Goal: Task Accomplishment & Management: Use online tool/utility

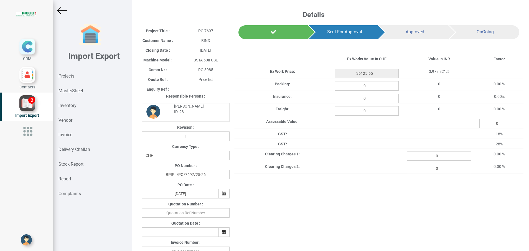
scroll to position [0, 10]
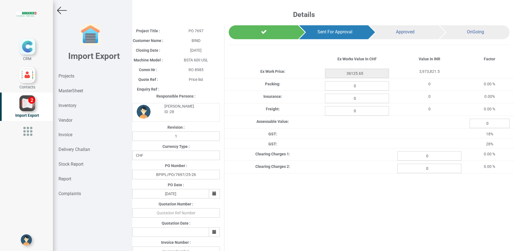
click at [339, 207] on div "Project Title : PO 7697 Customer Name : BIND Closing Date : [DATE] Machine Mode…" at bounding box center [321, 224] width 386 height 399
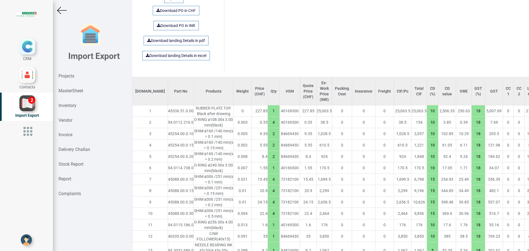
drag, startPoint x: 250, startPoint y: 124, endPoint x: 241, endPoint y: 124, distance: 8.9
click at [268, 124] on input "4" at bounding box center [274, 121] width 12 height 9
type input "36125.3"
type input "3"
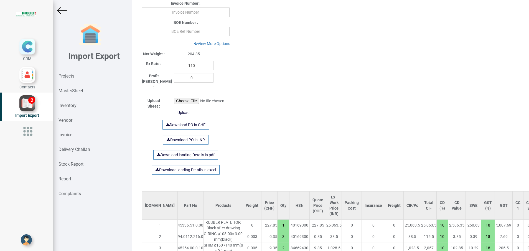
scroll to position [250, 0]
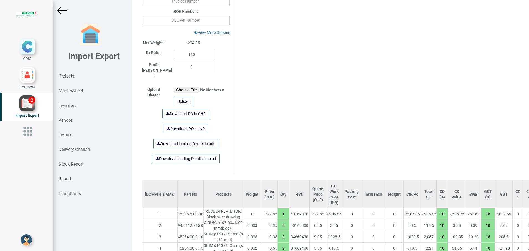
drag, startPoint x: 259, startPoint y: 224, endPoint x: 253, endPoint y: 226, distance: 6.3
click at [278, 226] on input "3" at bounding box center [284, 224] width 12 height 9
type input "36125.65"
type input "4"
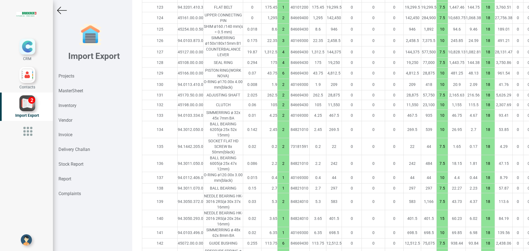
scroll to position [1926, 10]
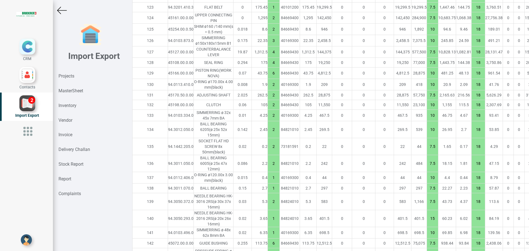
type input "36058.600000000006"
type input "4"
type input "7.5"
type input "6"
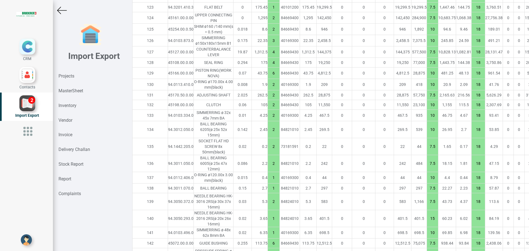
type input "10"
type input "2"
type input "7.5"
type input "10"
type input "7.5"
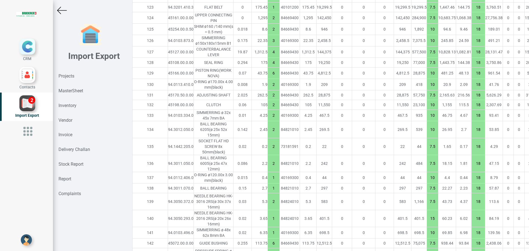
type input "1"
type input "10"
type input "7.5"
type input "2"
type input "1"
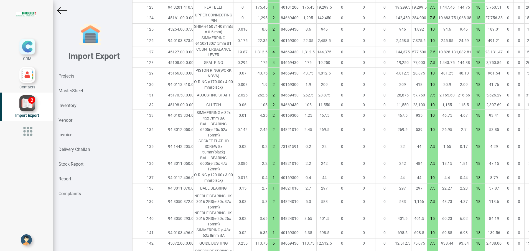
type input "15"
type input "10"
type input "6"
type input "7.5"
type input "16"
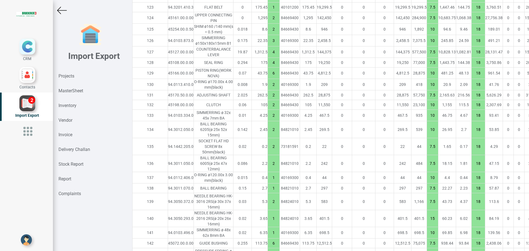
type input "1"
type input "2"
type input "10"
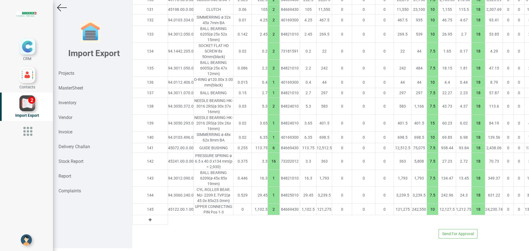
scroll to position [4, 0]
click at [147, 215] on button at bounding box center [150, 218] width 6 height 6
click at [168, 214] on input "text" at bounding box center [181, 217] width 26 height 9
paste input "94.0103.872.5"
type input "94.0103.872.5"
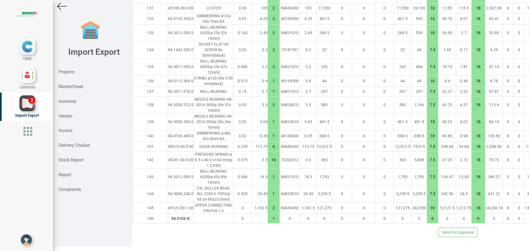
scroll to position [0, 7]
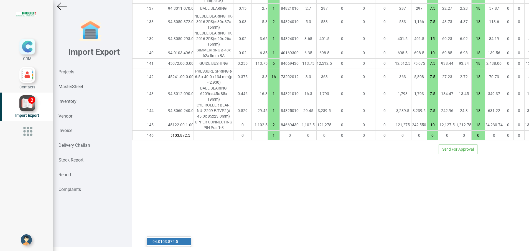
type input "36080.950000000004"
type input "7.5"
type input "18"
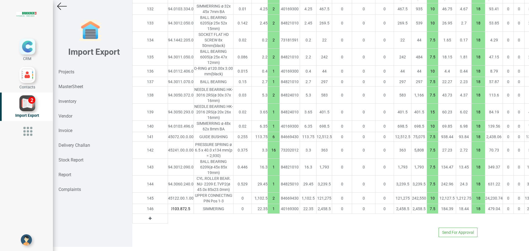
type input "94.0103.872.5"
type input "36125.65000000001"
type input "3"
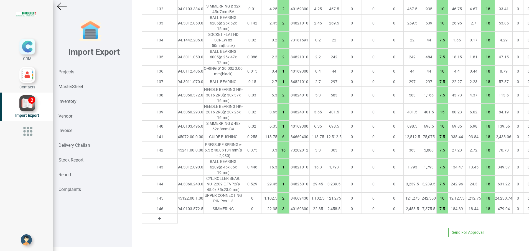
scroll to position [1847, 0]
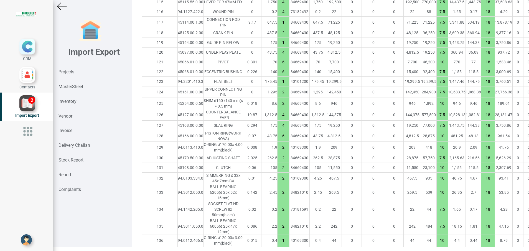
drag, startPoint x: 253, startPoint y: 120, endPoint x: 259, endPoint y: 118, distance: 6.6
click at [278, 47] on input "1" at bounding box center [284, 42] width 12 height 9
type input "36300.65000000001"
type input "2"
click at [243, 86] on td "0" at bounding box center [252, 82] width 18 height 10
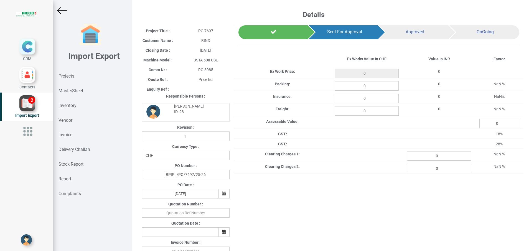
scroll to position [4, 0]
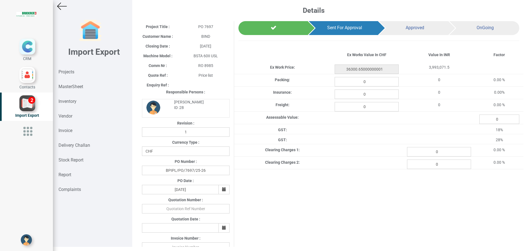
click at [266, 181] on div "Project Title : PO 7697 Customer Name : BIND Closing Date : 2025-09-29 Machine …" at bounding box center [331, 220] width 386 height 399
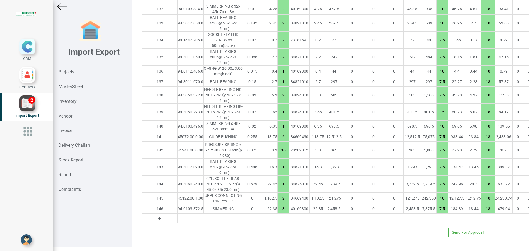
scroll to position [2113, 10]
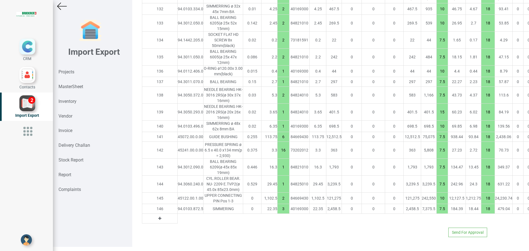
click at [158, 216] on icon at bounding box center [159, 218] width 3 height 4
type input "35618.15000000001"
type input "16"
type input "1"
type input "2"
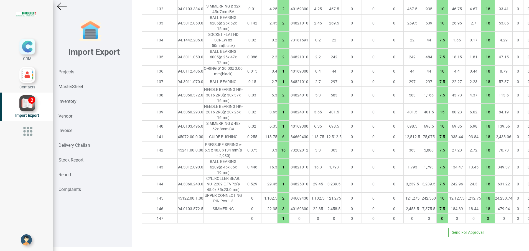
type input "10"
type input "3"
type input "7.5"
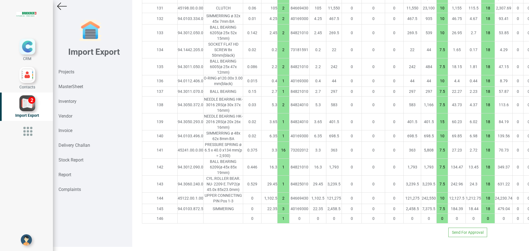
scroll to position [2103, 0]
click at [178, 213] on input "text" at bounding box center [191, 217] width 26 height 9
paste input "45072.00.1.00"
type input "45072.00.1.00"
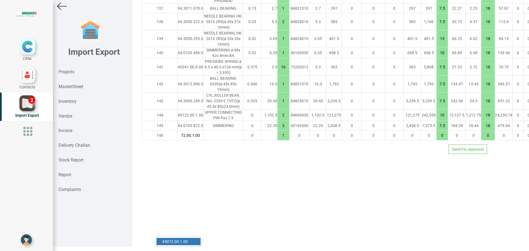
type input "35740.65000000001"
type input "7.5"
type input "18"
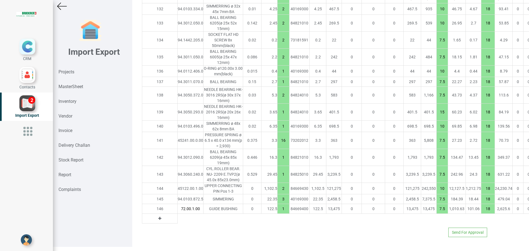
type input "45072.00.1.00"
type input "36353.15000000001"
type input "6"
click at [190, 232] on div "Send For Approval" at bounding box center [315, 231] width 354 height 9
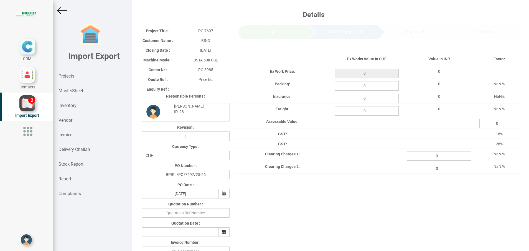
type input "36353.15000000001"
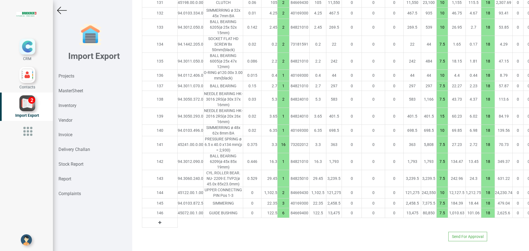
scroll to position [2113, 10]
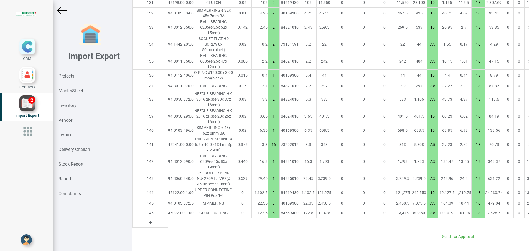
click at [70, 92] on strong "MasterSheet" at bounding box center [71, 90] width 25 height 5
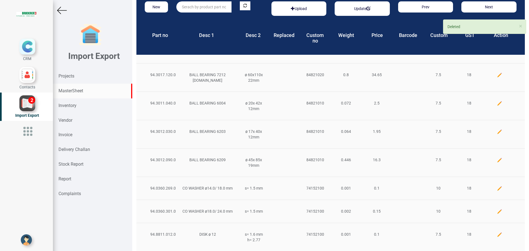
click at [211, 8] on input "text" at bounding box center [203, 6] width 55 height 11
paste input "45072.00.0.00"
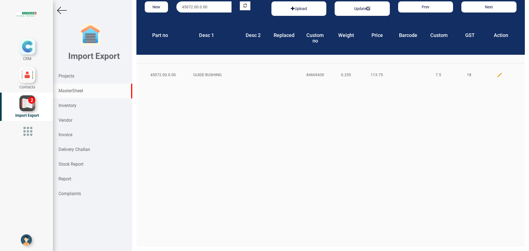
scroll to position [0, 0]
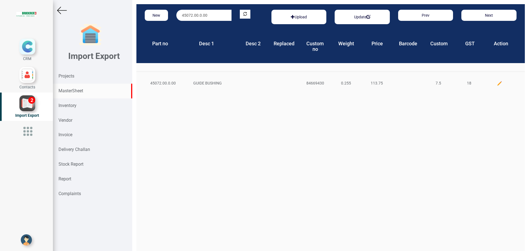
drag, startPoint x: 215, startPoint y: 6, endPoint x: 175, endPoint y: 4, distance: 39.5
click at [175, 4] on div "New 45072.00.0.00 Upload Update Prev Next Part no Desc 1 Desc 2 Replaced Custom…" at bounding box center [330, 125] width 397 height 251
paste input "1"
type input "45072.00.1.00"
click at [183, 26] on strong "45072.00.1.00" at bounding box center [195, 26] width 26 height 4
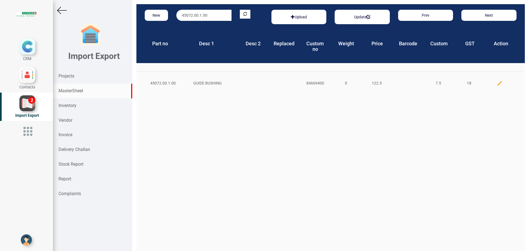
click at [497, 82] on img at bounding box center [500, 83] width 6 height 6
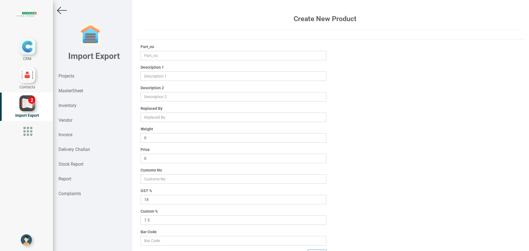
type input "45072.00.1.00"
type input "GUIDE BUSHING"
type input "122.5"
type input "84669400"
drag, startPoint x: 161, startPoint y: 158, endPoint x: 108, endPoint y: 158, distance: 52.7
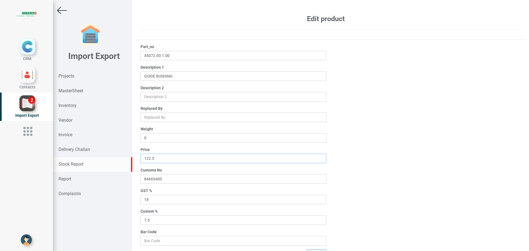
click at [108, 158] on div "Import Export Projects MasterSheet Inventory Vendor Invoice Delivery Challan St…" at bounding box center [291, 127] width 476 height 255
type input "113.75"
click at [420, 179] on div "Part_no 45072.00.1.00 Description 1 Description 2 Replaced By Weight 0 Price 11…" at bounding box center [330, 151] width 389 height 215
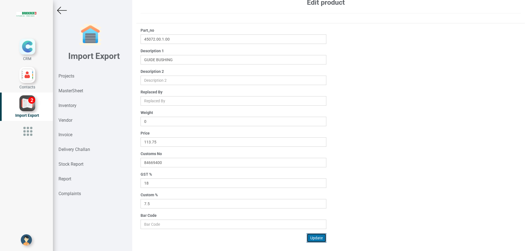
click at [316, 238] on button "Update" at bounding box center [317, 237] width 20 height 9
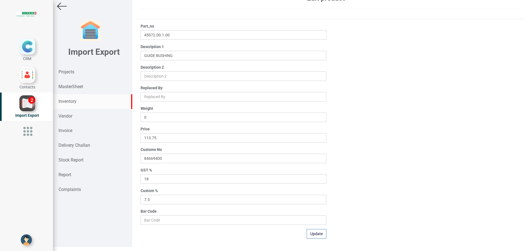
click at [67, 103] on strong "Inventory" at bounding box center [68, 100] width 18 height 5
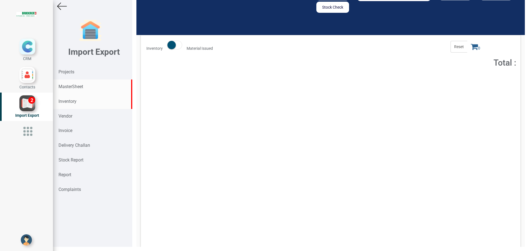
click at [71, 87] on strong "MasterSheet" at bounding box center [71, 86] width 25 height 5
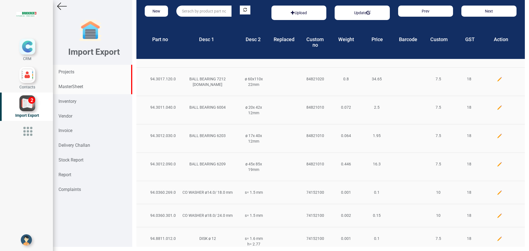
click at [76, 70] on div "Projects" at bounding box center [92, 72] width 79 height 15
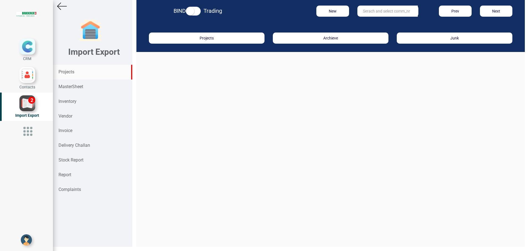
click at [394, 6] on input "text" at bounding box center [388, 11] width 60 height 11
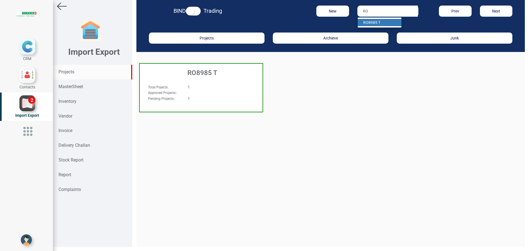
type input "R"
click at [376, 29] on link "RO 8985" at bounding box center [380, 29] width 44 height 7
type input "RO 8985"
click at [189, 73] on h3 "RO 8985" at bounding box center [203, 72] width 120 height 7
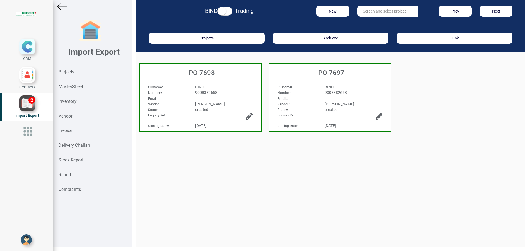
click at [325, 80] on div "Customer : BIND Number: : 9008382658 Email: : Vendor: : BRUDERER AG Stage: : cr…" at bounding box center [330, 94] width 122 height 30
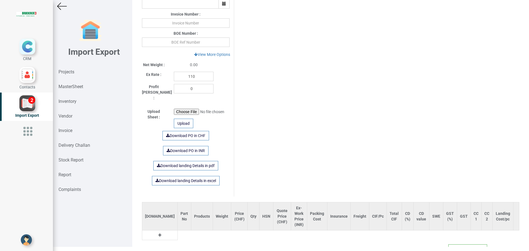
scroll to position [235, 0]
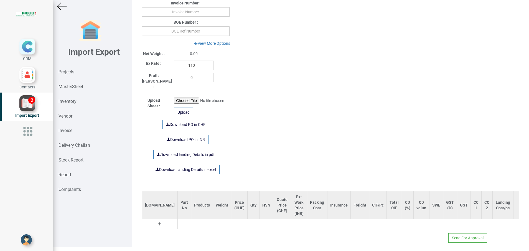
type input "35618.15000000001"
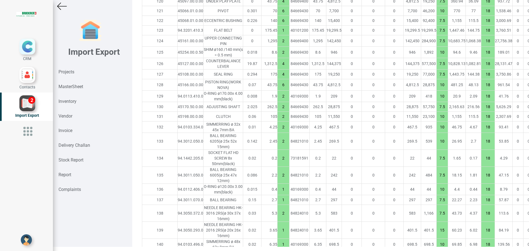
scroll to position [2103, 0]
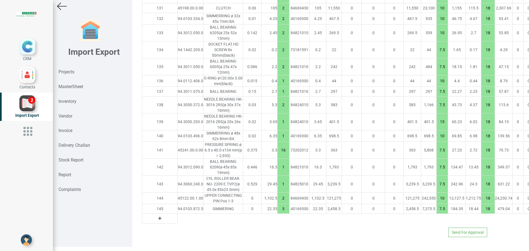
click at [158, 216] on icon at bounding box center [159, 218] width 3 height 4
click at [178, 213] on input "text" at bounding box center [191, 217] width 26 height 9
type input "4507"
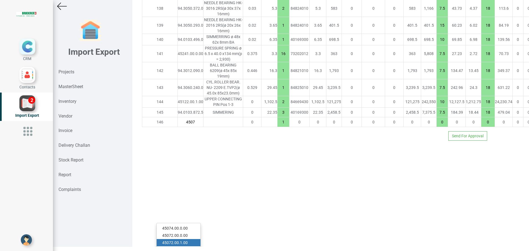
type input "35731.90000000001"
type input "45072.00.1.00"
type input "7.5"
type input "18"
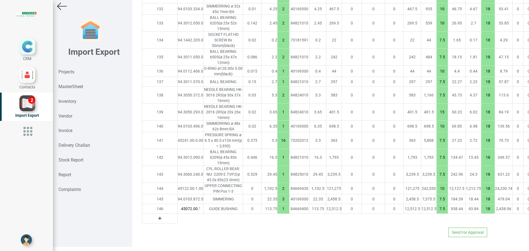
type input "45072.00.1.00"
type input "36300.65000000001"
type input "6"
click at [188, 231] on div "Send For Approval" at bounding box center [315, 231] width 354 height 9
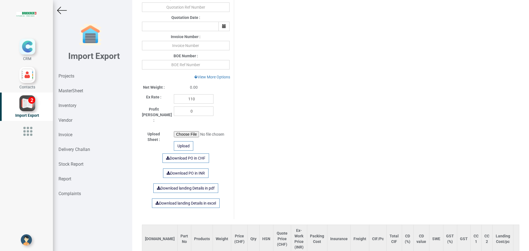
scroll to position [235, 0]
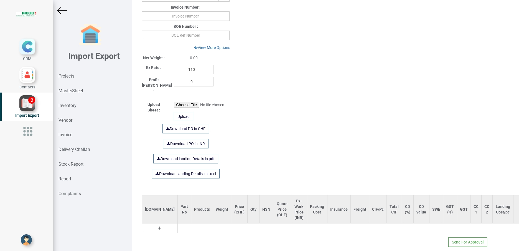
type input "36300.65000000001"
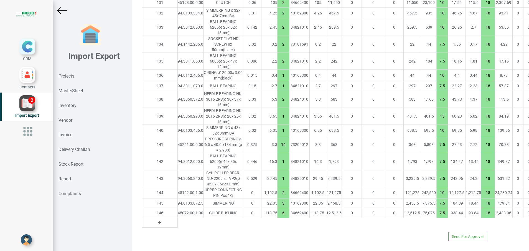
scroll to position [2113, 10]
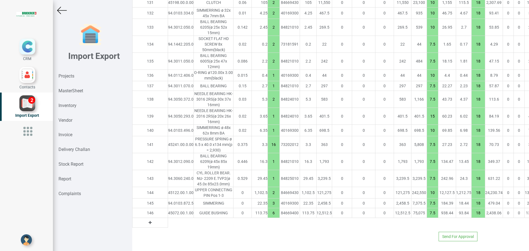
type input "36247.850000000006"
type input "1"
type input "2"
type input "10"
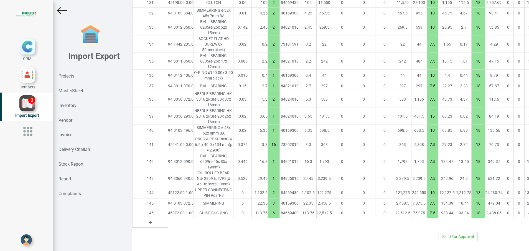
type input "3"
type input "7.5"
type input "6"
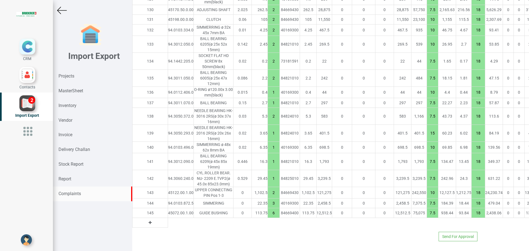
scroll to position [2096, 10]
click at [149, 220] on icon at bounding box center [150, 222] width 3 height 4
click at [168, 217] on input "text" at bounding box center [181, 221] width 26 height 9
paste input "45241.00.1.00"
type input "45241.00.1.00"
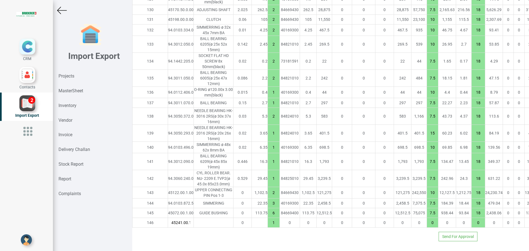
scroll to position [0, 7]
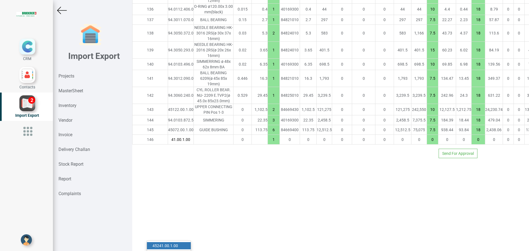
type input "36251.15000000001"
type input "10"
type input "18"
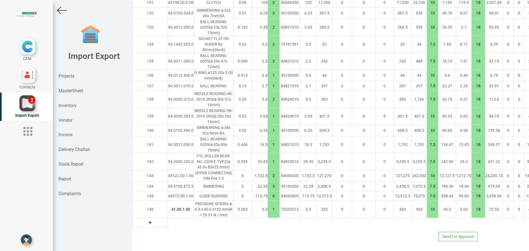
type input "45241.00.1.00"
type input "36300.65000000001"
type input "16"
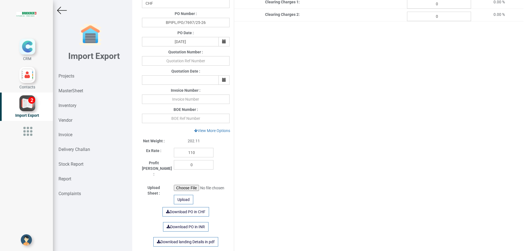
scroll to position [303, 0]
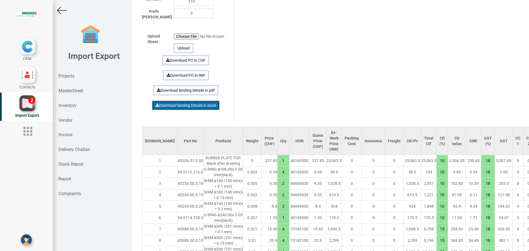
click at [177, 100] on link "Download landing Details in excel" at bounding box center [186, 104] width 68 height 9
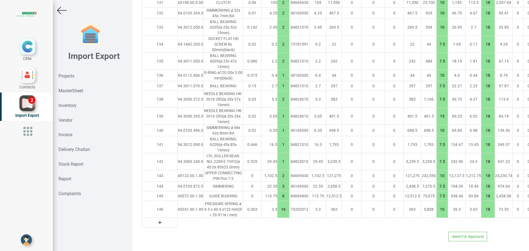
scroll to position [398, 0]
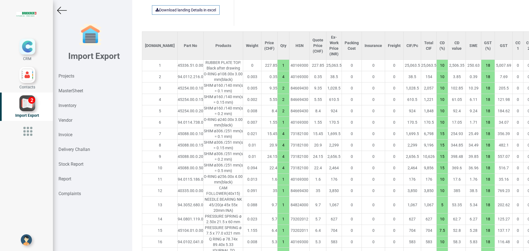
drag, startPoint x: 253, startPoint y: 123, endPoint x: 261, endPoint y: 123, distance: 7.5
click at [278, 123] on input "1" at bounding box center [284, 121] width 12 height 9
type input "36302.200000000004"
type input "2"
click at [290, 169] on td "73182100" at bounding box center [300, 167] width 20 height 11
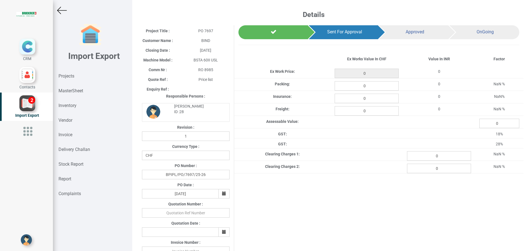
type input "36302.200000000004"
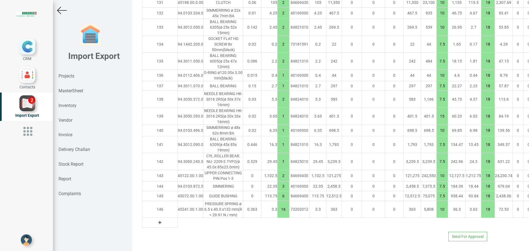
scroll to position [2118, 0]
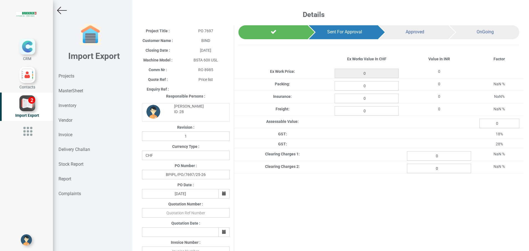
type input "36302.200000000004"
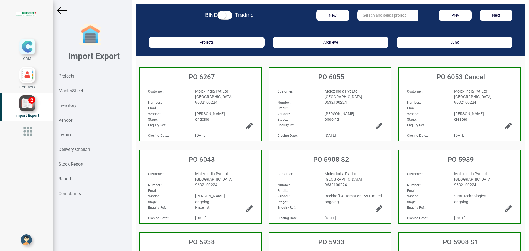
click at [364, 14] on input "text" at bounding box center [388, 15] width 60 height 11
drag, startPoint x: 371, startPoint y: 15, endPoint x: 331, endPoint y: 15, distance: 40.2
click at [331, 15] on div "New 9927 Prev Next" at bounding box center [394, 15] width 254 height 11
type input "7695"
click at [71, 73] on div "Projects" at bounding box center [92, 76] width 79 height 15
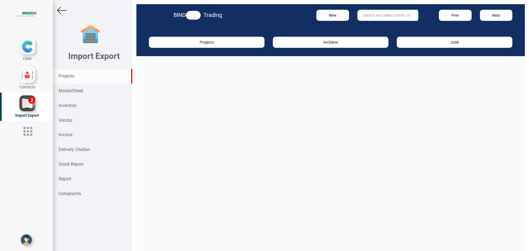
click at [373, 17] on input "text" at bounding box center [388, 15] width 60 height 11
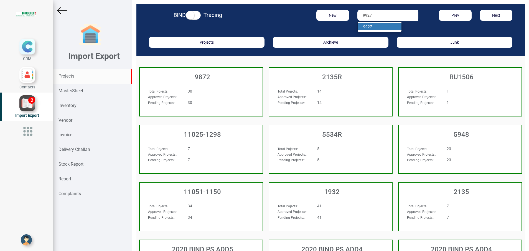
type input "9927"
click at [371, 25] on link "9927" at bounding box center [380, 26] width 44 height 7
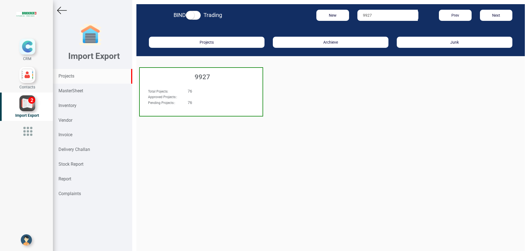
click at [220, 72] on div "9927" at bounding box center [201, 76] width 123 height 16
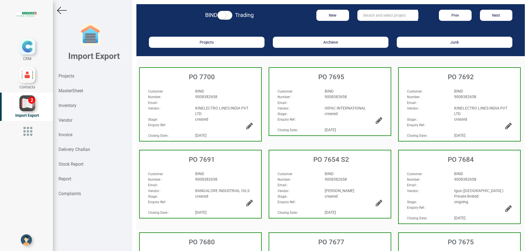
click at [345, 94] on div "9008382658" at bounding box center [354, 97] width 66 height 6
select select "INR"
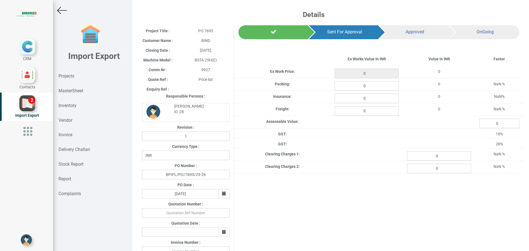
type input "26805"
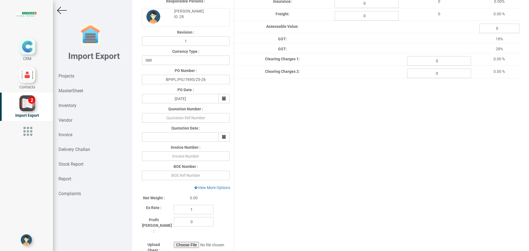
scroll to position [125, 0]
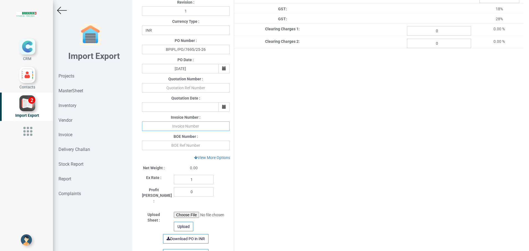
click at [184, 126] on input "text" at bounding box center [186, 125] width 88 height 9
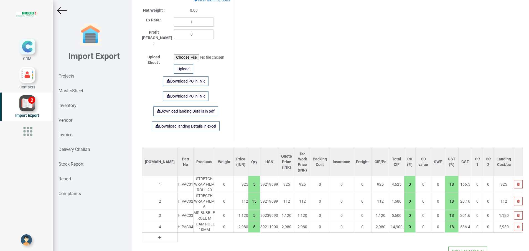
scroll to position [291, 0]
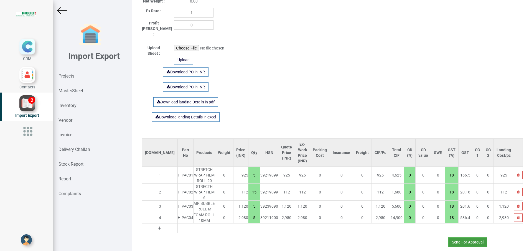
type input "330 220925"
click at [456, 237] on button "Send For Approval" at bounding box center [468, 241] width 39 height 9
click at [450, 222] on button "Yes" at bounding box center [451, 220] width 17 height 9
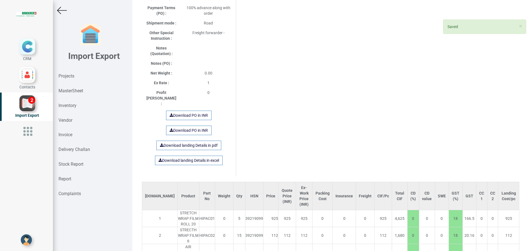
scroll to position [312, 0]
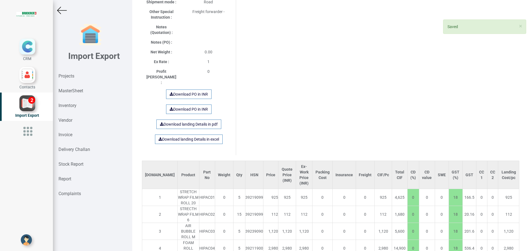
click at [461, 219] on button "Yes" at bounding box center [465, 217] width 17 height 9
select select "INR"
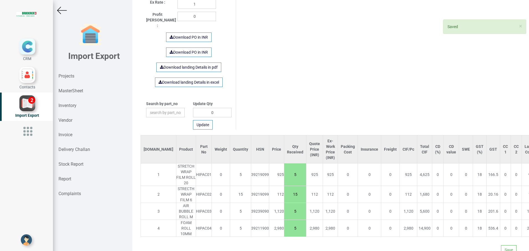
scroll to position [303, 0]
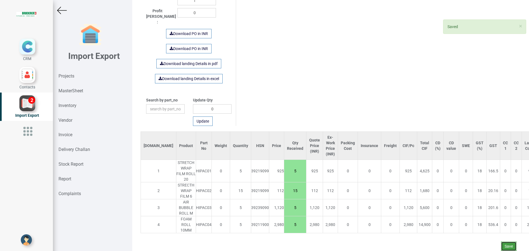
click at [504, 243] on button "Save" at bounding box center [509, 245] width 16 height 9
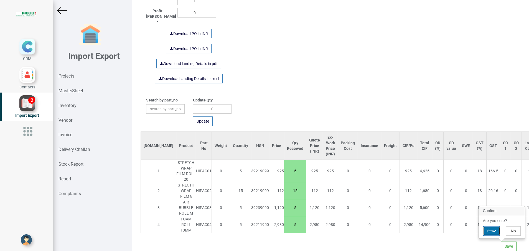
click at [490, 231] on button "Yes" at bounding box center [491, 230] width 17 height 9
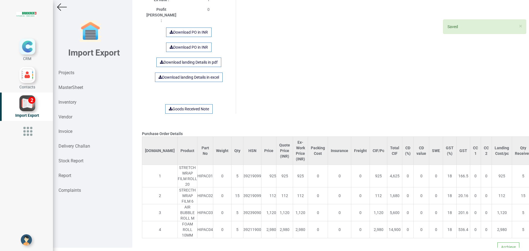
scroll to position [4, 0]
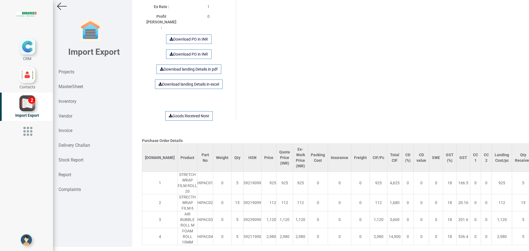
scroll to position [371, 0]
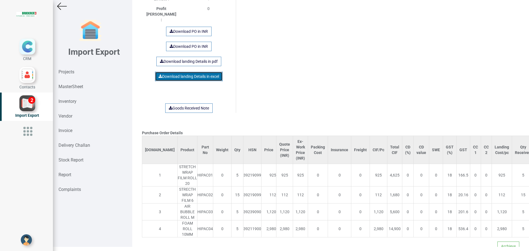
click at [188, 72] on link "Download landing Details in excel" at bounding box center [189, 76] width 68 height 9
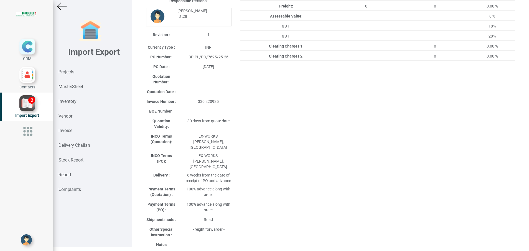
scroll to position [0, 0]
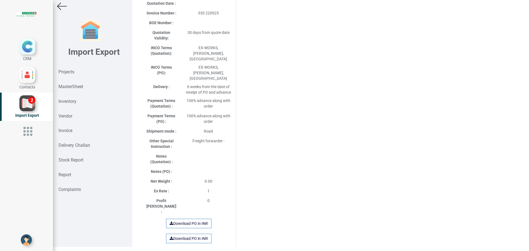
scroll to position [83, 0]
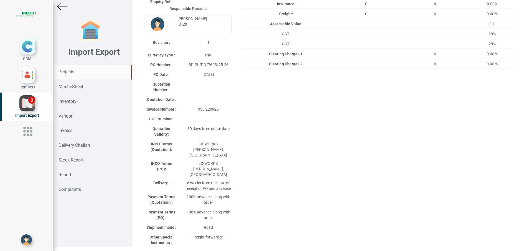
click at [68, 69] on div "Projects" at bounding box center [92, 72] width 79 height 15
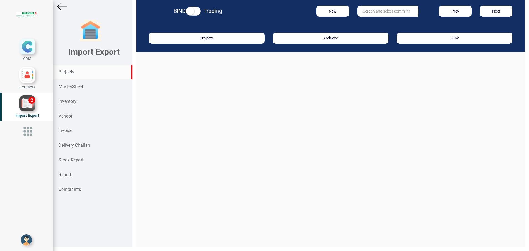
click at [368, 9] on input "text" at bounding box center [388, 11] width 60 height 11
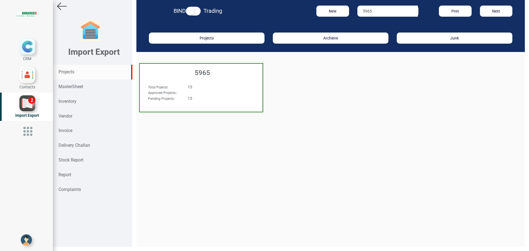
type input "5965"
click at [203, 73] on h3 "5965" at bounding box center [203, 72] width 120 height 7
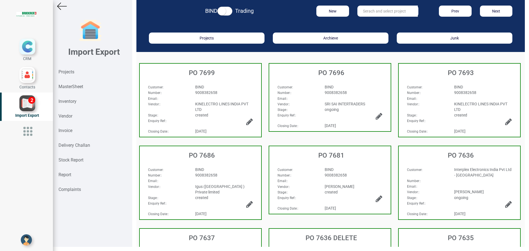
click at [212, 177] on div "9008382658" at bounding box center [224, 175] width 66 height 6
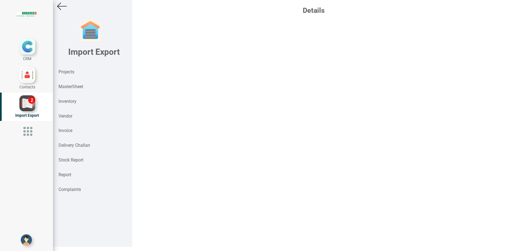
select select "INR"
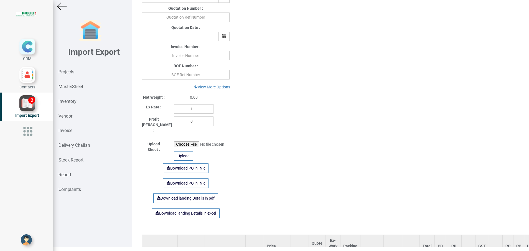
scroll to position [208, 0]
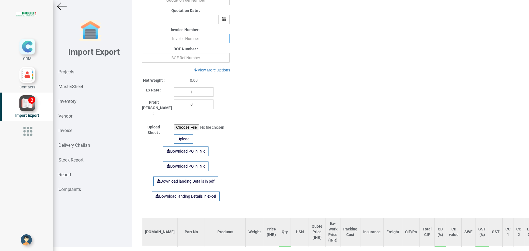
click at [181, 39] on input "text" at bounding box center [186, 38] width 88 height 9
click at [189, 40] on input "10095853 100925" at bounding box center [186, 38] width 88 height 9
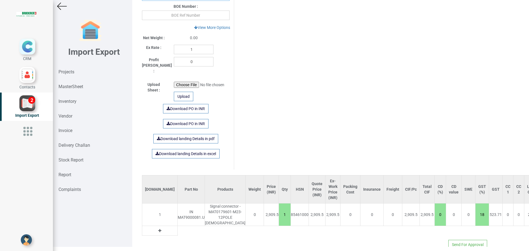
scroll to position [263, 0]
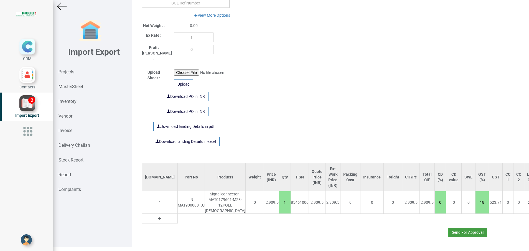
type input "10095853 190925"
click at [463, 230] on button "Send For Approval" at bounding box center [468, 231] width 39 height 9
click at [447, 216] on button "Yes" at bounding box center [451, 216] width 17 height 9
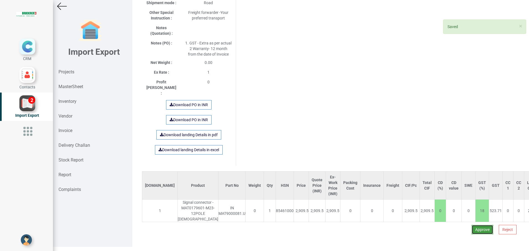
click at [472, 229] on button "Approve" at bounding box center [483, 228] width 22 height 9
click at [465, 215] on button "Yes" at bounding box center [465, 213] width 17 height 9
select select "INR"
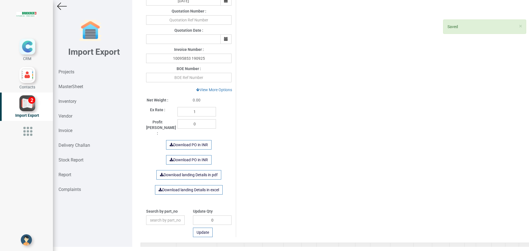
scroll to position [265, 0]
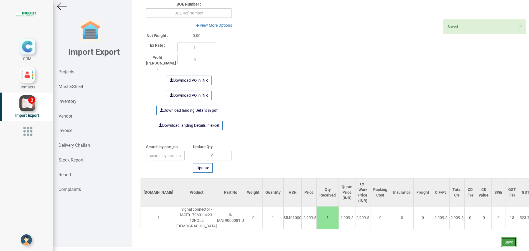
click at [504, 237] on button "Save" at bounding box center [509, 241] width 16 height 9
click at [492, 219] on button "Yes" at bounding box center [491, 219] width 17 height 9
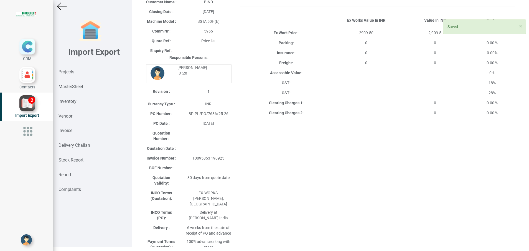
scroll to position [42, 0]
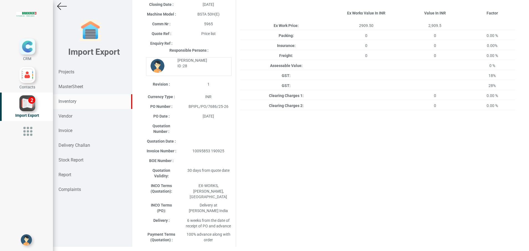
click at [70, 99] on strong "Inventory" at bounding box center [68, 100] width 18 height 5
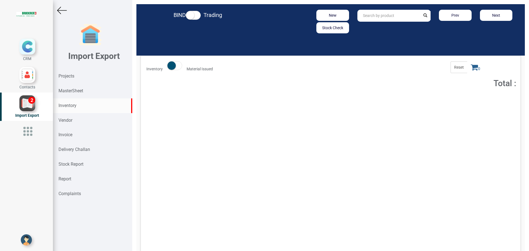
click at [363, 16] on input "text" at bounding box center [389, 16] width 63 height 12
paste input "HIPAC01"
type input "HIPAC01"
drag, startPoint x: 381, startPoint y: 21, endPoint x: 382, endPoint y: 29, distance: 8.3
click at [382, 27] on link "HIPAC01" at bounding box center [380, 27] width 44 height 7
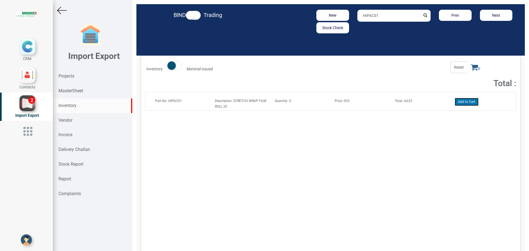
click at [467, 101] on button "Add to Cart" at bounding box center [467, 102] width 24 height 8
click at [471, 68] on icon at bounding box center [474, 67] width 7 height 8
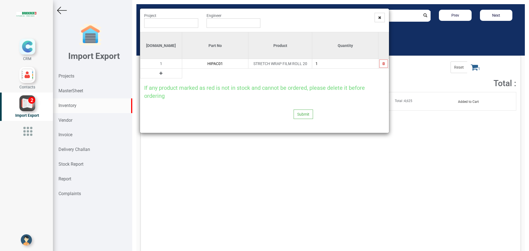
click at [160, 74] on icon at bounding box center [161, 73] width 3 height 4
click at [189, 74] on input "text" at bounding box center [215, 73] width 66 height 9
paste input "HIPAC02"
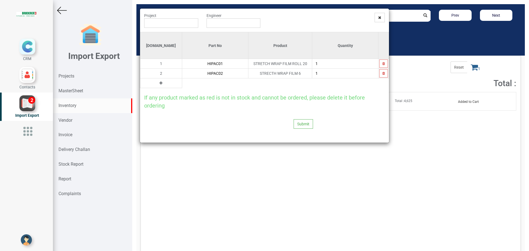
type input "HIPAC02"
click at [158, 82] on button at bounding box center [161, 83] width 6 height 6
click at [182, 82] on input "text" at bounding box center [215, 82] width 66 height 9
paste input "HIPAC03"
type input "HIPAC03"
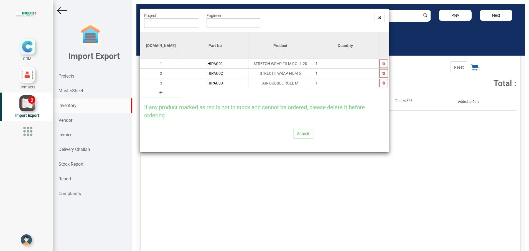
click at [158, 93] on button at bounding box center [161, 93] width 6 height 6
click at [182, 95] on input "text" at bounding box center [215, 92] width 66 height 9
paste input "HIPAC04"
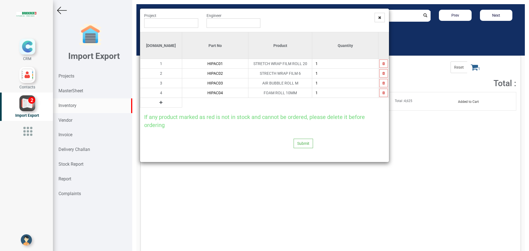
type input "HIPAC04"
click at [175, 25] on input "text" at bounding box center [171, 22] width 54 height 9
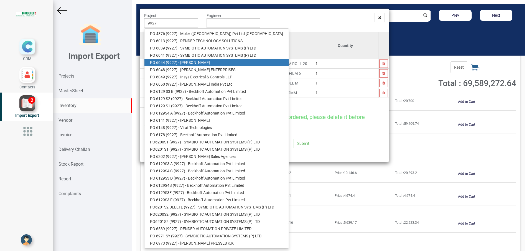
drag, startPoint x: 194, startPoint y: 62, endPoint x: 217, endPoint y: 47, distance: 27.4
click at [194, 62] on link "PO 6044 ( 9927 ) - [PERSON_NAME]" at bounding box center [217, 62] width 144 height 7
type input "PO 6044 ( 9927 ) - [PERSON_NAME]"
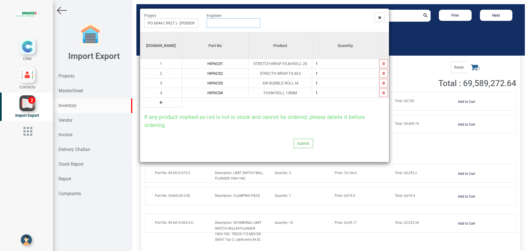
click at [233, 25] on input "text" at bounding box center [234, 22] width 54 height 9
click at [233, 33] on link "G opinath [PERSON_NAME]" at bounding box center [229, 33] width 44 height 7
type input "[PERSON_NAME]"
click at [330, 63] on input "1" at bounding box center [345, 63] width 66 height 9
type input "2"
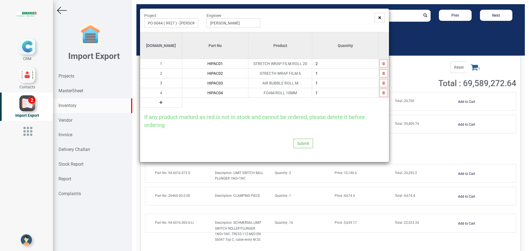
click at [320, 75] on input "1" at bounding box center [345, 73] width 66 height 9
type input "5"
click at [334, 83] on input "1" at bounding box center [345, 82] width 66 height 9
type input "2"
click at [326, 93] on input "1" at bounding box center [345, 92] width 66 height 9
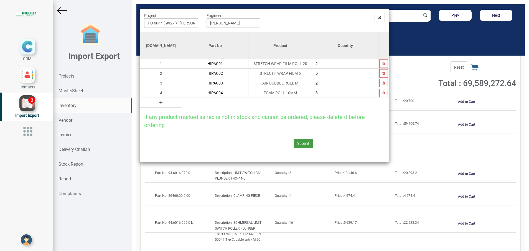
type input "3"
click at [302, 143] on button "Submit" at bounding box center [303, 142] width 19 height 9
click at [294, 130] on button "Yes" at bounding box center [292, 127] width 17 height 9
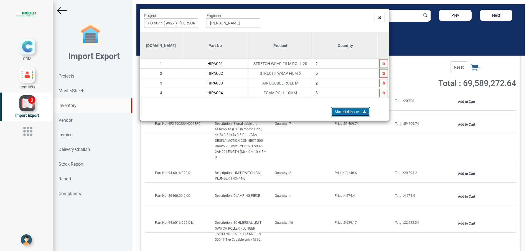
click at [353, 113] on link "Material Issue" at bounding box center [350, 111] width 39 height 9
click at [378, 17] on icon at bounding box center [379, 18] width 3 height 4
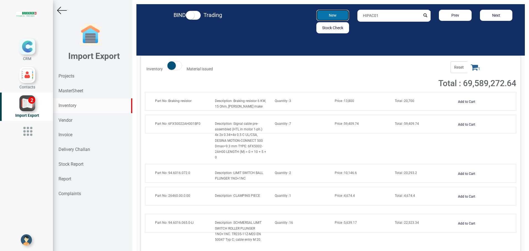
click at [333, 16] on button "New" at bounding box center [333, 15] width 32 height 11
click at [391, 17] on input "HIPAC01" at bounding box center [389, 16] width 63 height 12
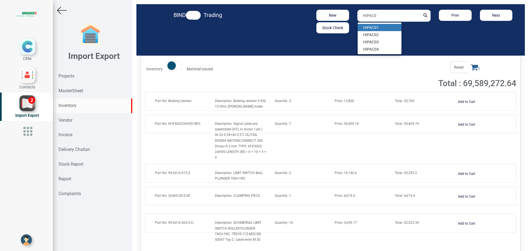
click at [371, 29] on strong "HIPAC0" at bounding box center [369, 27] width 13 height 4
type input "HIPAC01"
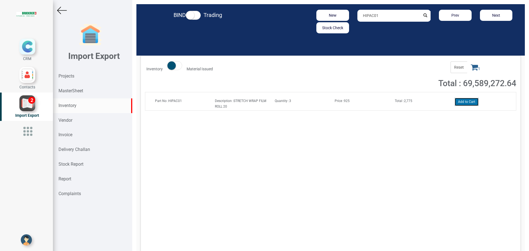
click at [466, 99] on button "Add to Cart" at bounding box center [467, 102] width 24 height 8
click at [471, 66] on icon at bounding box center [474, 67] width 7 height 8
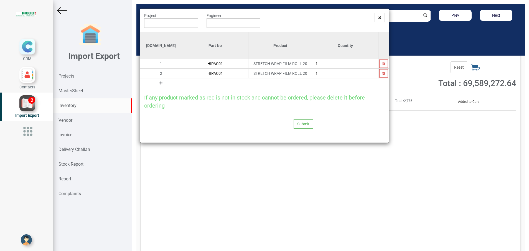
click at [316, 65] on input "1" at bounding box center [345, 63] width 66 height 9
drag, startPoint x: 401, startPoint y: 77, endPoint x: 372, endPoint y: 93, distance: 32.6
click at [399, 78] on div "Project Engineer [DOMAIN_NAME] Part No Product Quantity 1 HIPAC01 STRETCH WRAP …" at bounding box center [264, 125] width 529 height 251
drag, startPoint x: 324, startPoint y: 66, endPoint x: 310, endPoint y: 67, distance: 13.9
click at [312, 67] on input "3" at bounding box center [345, 63] width 66 height 9
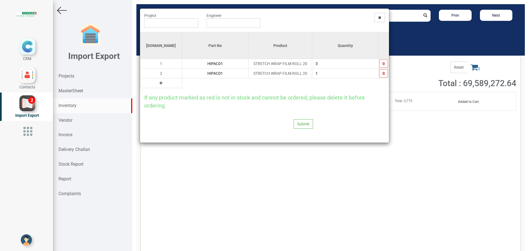
type input "5"
type input "4"
type input "3"
click at [317, 72] on input "1" at bounding box center [345, 73] width 66 height 9
type input "1"
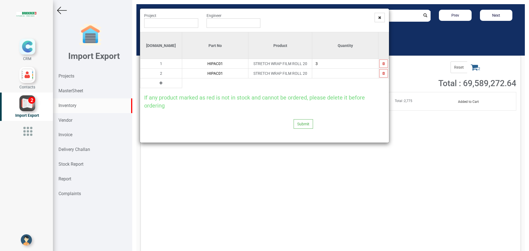
type input "2"
click at [383, 74] on icon "button" at bounding box center [384, 73] width 2 height 3
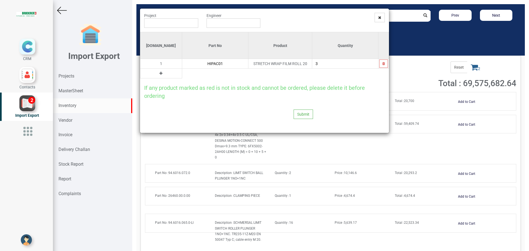
click at [328, 63] on input "3" at bounding box center [345, 63] width 66 height 9
type input "5"
type input "4"
type input "3"
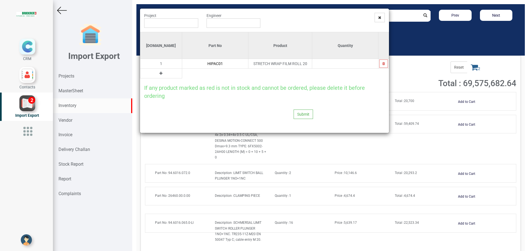
type input "3"
click at [160, 74] on icon at bounding box center [161, 73] width 3 height 4
click at [161, 74] on td "2" at bounding box center [161, 74] width 42 height 10
click at [182, 74] on input "text" at bounding box center [215, 73] width 66 height 9
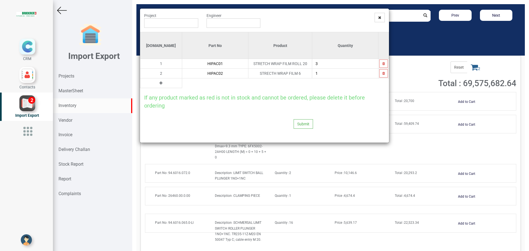
type input "HIPAC02"
type input "10"
click at [160, 84] on icon at bounding box center [161, 83] width 3 height 4
click at [182, 82] on input "text" at bounding box center [215, 82] width 66 height 9
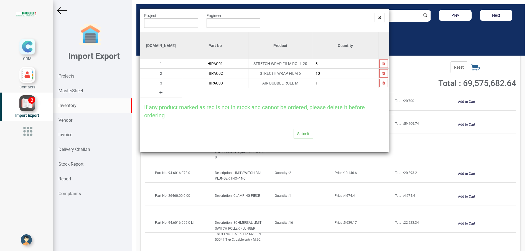
type input "HIPAC03"
type input "3"
click at [160, 92] on icon at bounding box center [161, 93] width 3 height 4
click at [182, 90] on input "text" at bounding box center [215, 92] width 66 height 9
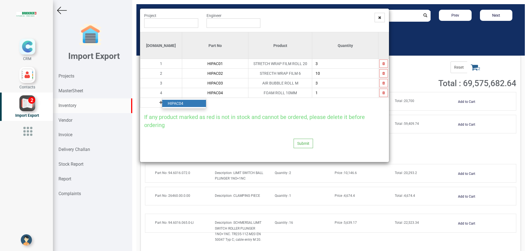
type input "HIPAC04"
click at [195, 105] on link "HIPAC04" at bounding box center [184, 103] width 44 height 7
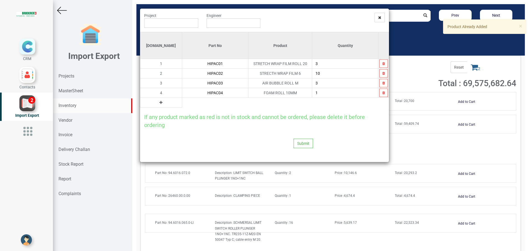
click at [315, 93] on input "1" at bounding box center [345, 92] width 66 height 9
click at [384, 93] on icon "button" at bounding box center [384, 92] width 2 height 3
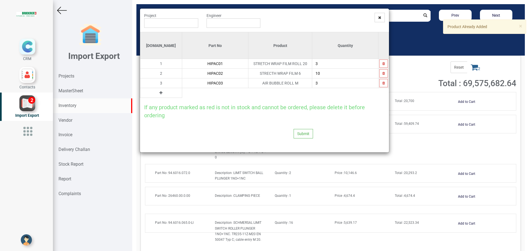
click at [160, 93] on icon at bounding box center [161, 93] width 3 height 4
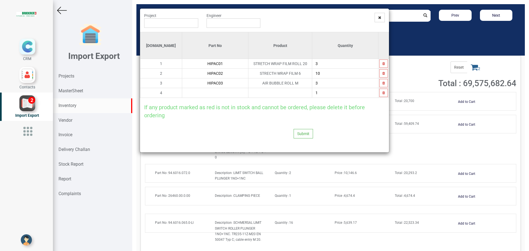
click at [182, 93] on input "text" at bounding box center [215, 92] width 66 height 9
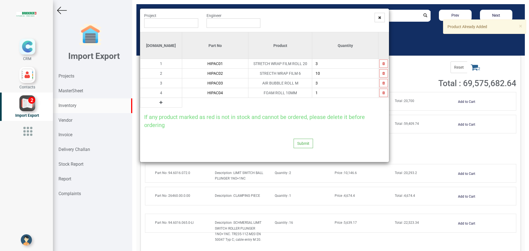
type input "HIPAC04"
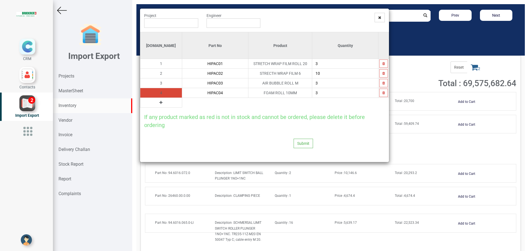
type input "3"
click at [260, 113] on div "If any product marked as red is not in stock and cannot be ordered, please dele…" at bounding box center [264, 117] width 249 height 21
click at [382, 95] on button "button" at bounding box center [384, 92] width 9 height 8
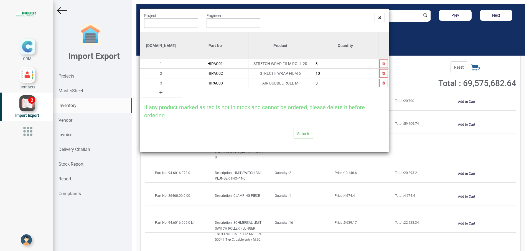
click at [160, 93] on icon at bounding box center [161, 93] width 3 height 4
click at [193, 88] on input "text" at bounding box center [215, 92] width 66 height 9
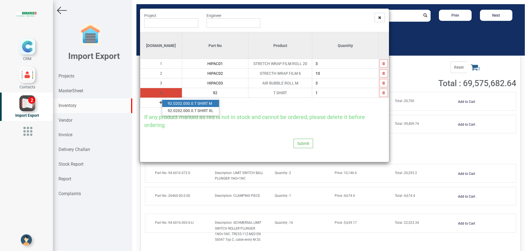
type input "9"
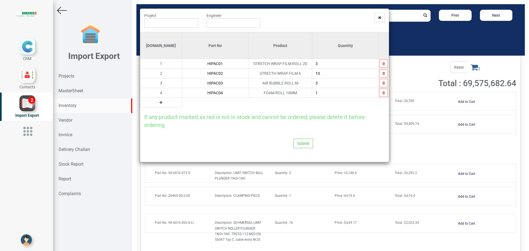
type input "HIPAC04"
click at [325, 93] on input "1" at bounding box center [345, 92] width 66 height 9
type input "2"
type input "3"
type input "4"
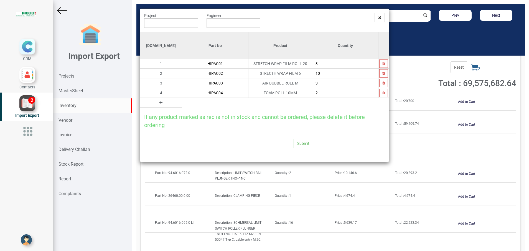
type input "2"
click at [168, 22] on input "text" at bounding box center [171, 22] width 54 height 9
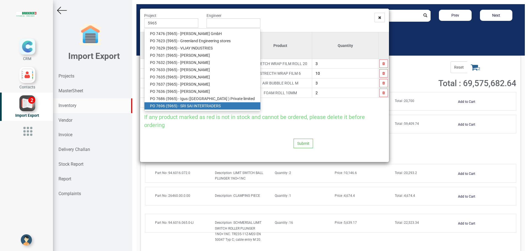
click at [192, 104] on link "PO 7696 ( 5965 ) - SRI SAI INTERTRADERS" at bounding box center [203, 105] width 116 height 7
type input "PO 7696 ( 5965 ) - SRI SAI INTERTRADERS"
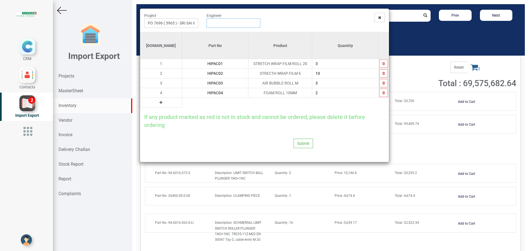
click at [233, 22] on input "text" at bounding box center [234, 22] width 54 height 9
click at [231, 32] on link "G opinath [PERSON_NAME]" at bounding box center [229, 33] width 44 height 7
type input "[PERSON_NAME]"
click at [301, 141] on button "Submit" at bounding box center [303, 142] width 19 height 9
click at [294, 130] on button "Yes" at bounding box center [292, 127] width 17 height 9
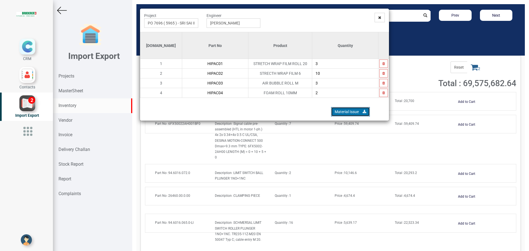
click at [341, 109] on link "Material Issue" at bounding box center [350, 111] width 39 height 9
click at [380, 16] on icon at bounding box center [379, 18] width 3 height 4
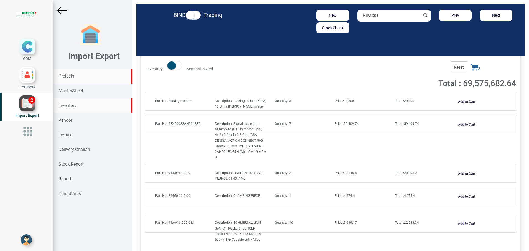
click at [62, 76] on strong "Projects" at bounding box center [67, 75] width 16 height 5
